Goal: Check status: Check status

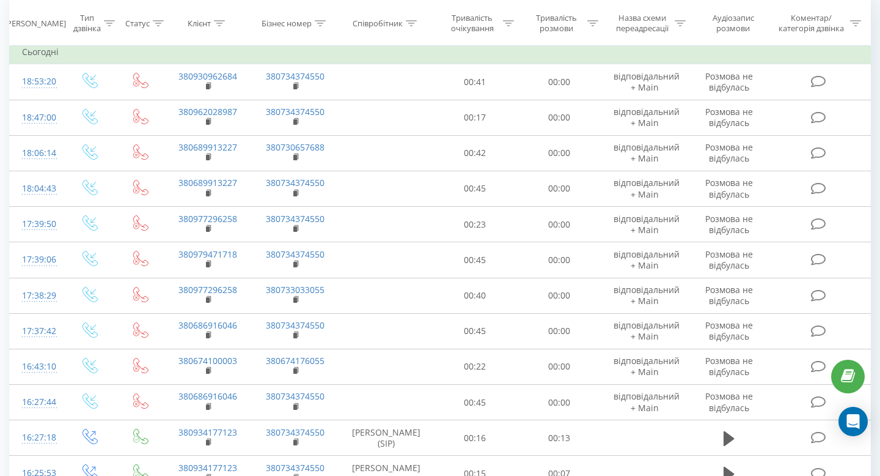
scroll to position [117, 0]
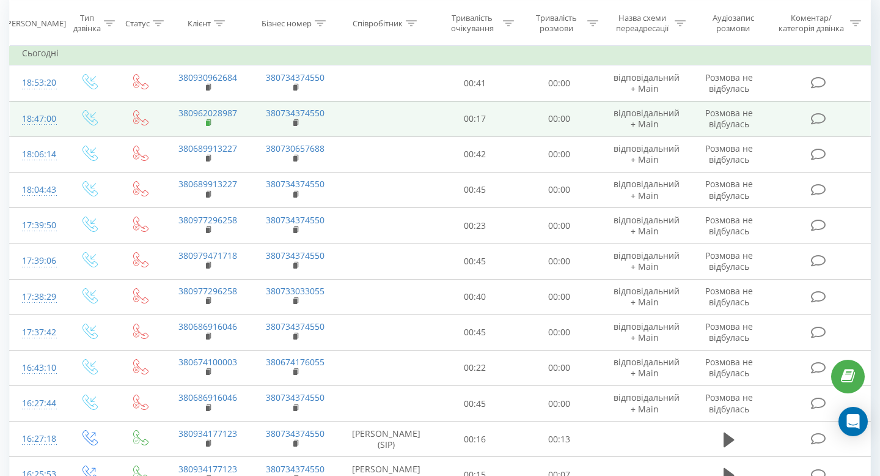
click at [206, 123] on rect at bounding box center [208, 123] width 4 height 6
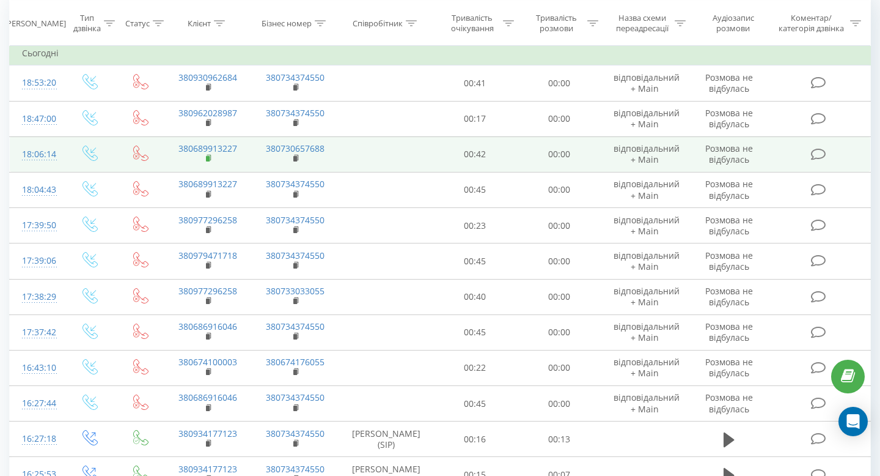
click at [206, 159] on icon at bounding box center [209, 158] width 7 height 9
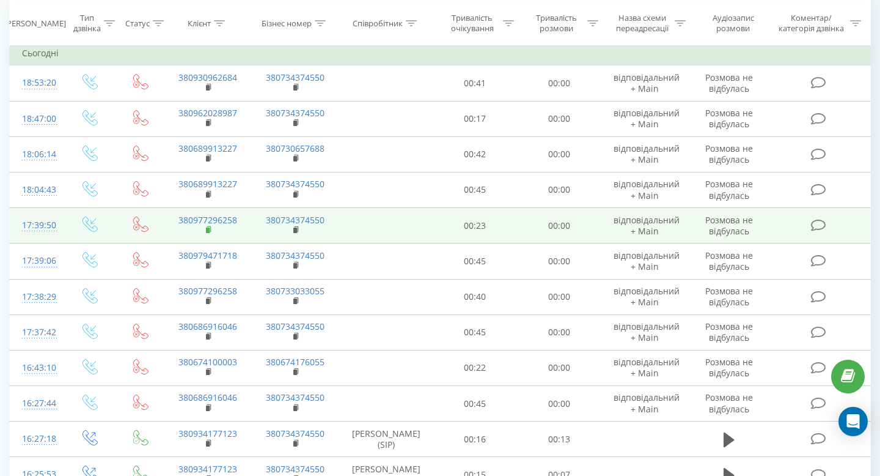
click at [208, 230] on rect at bounding box center [208, 230] width 4 height 6
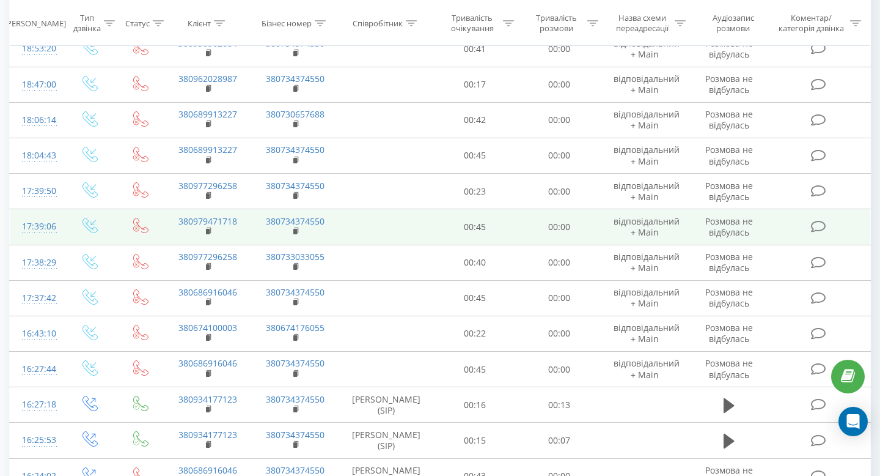
scroll to position [152, 0]
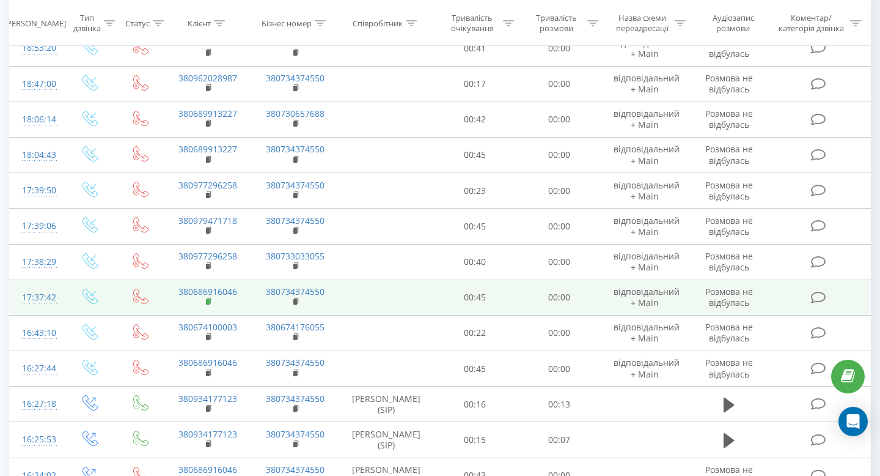
click at [206, 303] on rect at bounding box center [208, 302] width 4 height 6
